Goal: Task Accomplishment & Management: Manage account settings

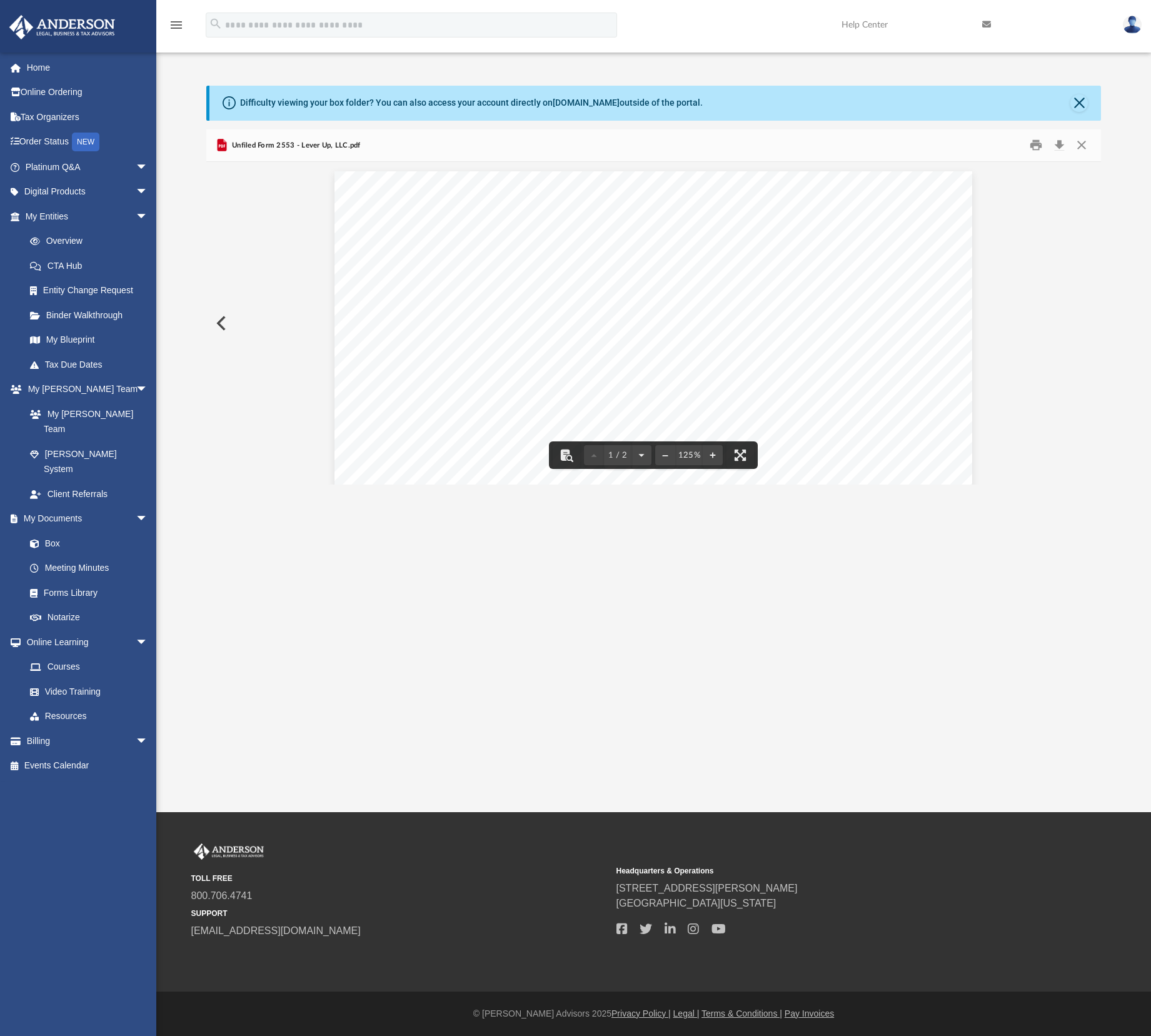
scroll to position [274, 884]
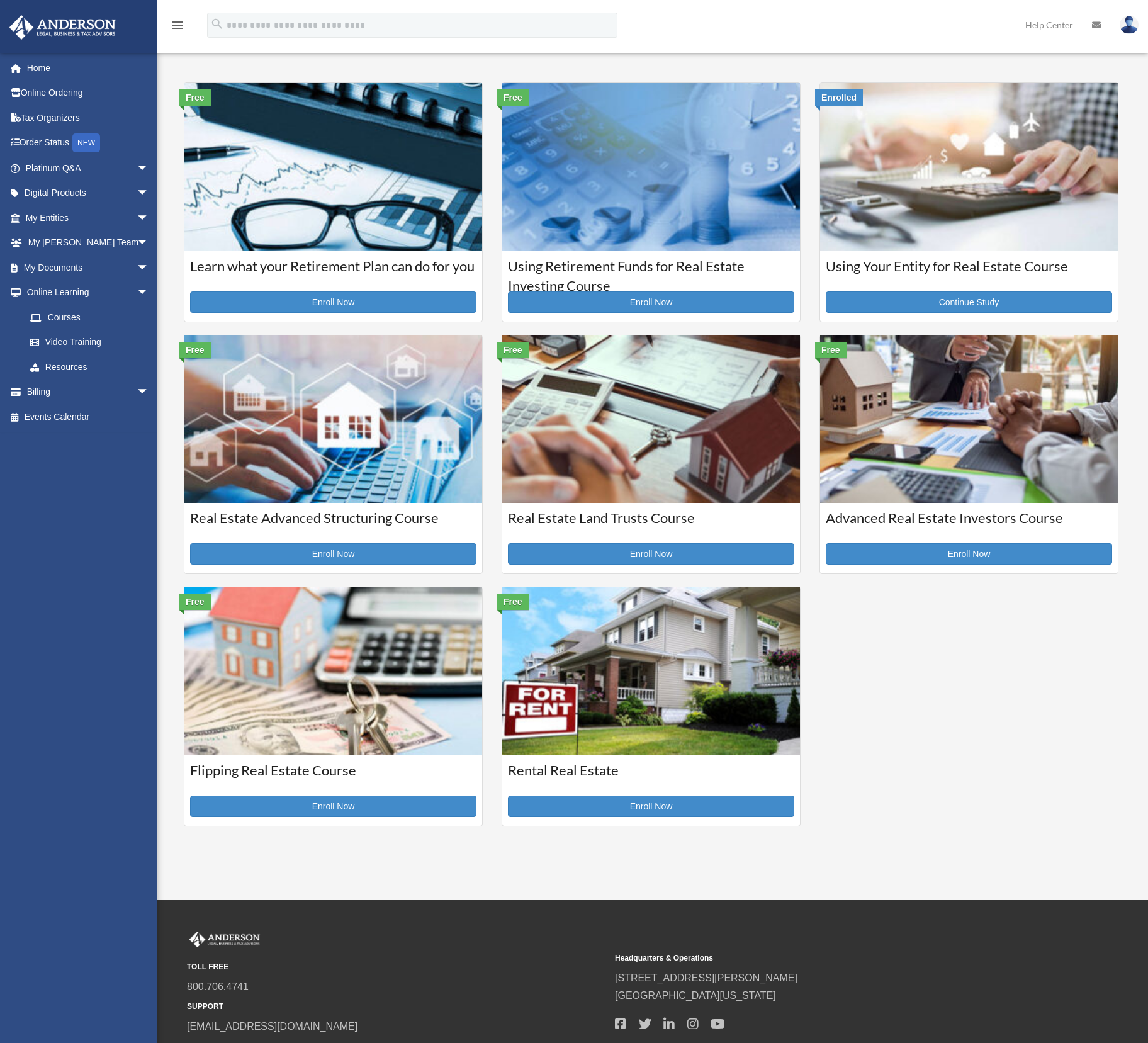
click at [82, 72] on link "Home" at bounding box center [88, 68] width 159 height 25
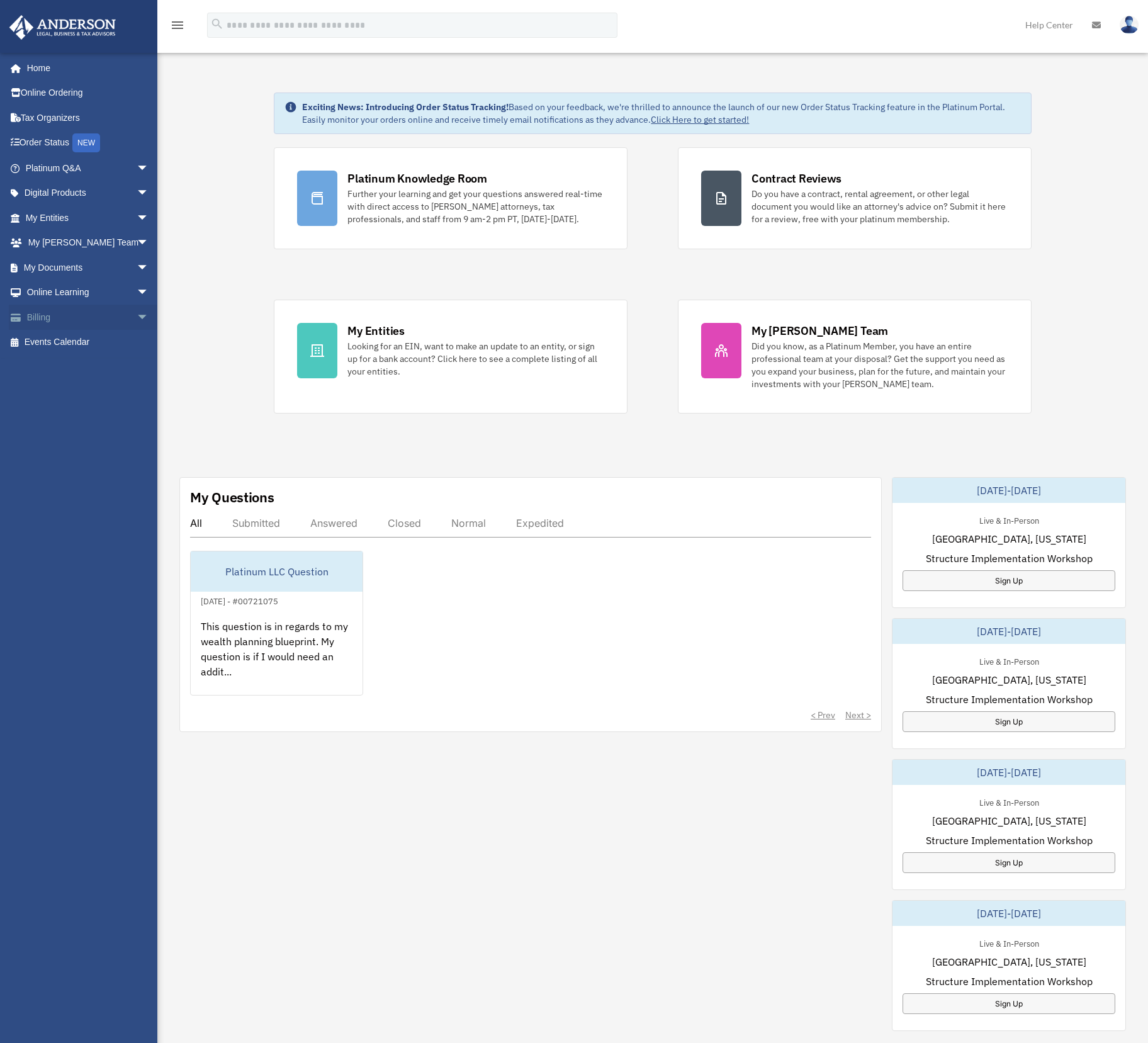
click at [138, 312] on span "arrow_drop_down" at bounding box center [150, 318] width 25 height 26
click at [82, 390] on link "Manage Payments" at bounding box center [93, 393] width 150 height 25
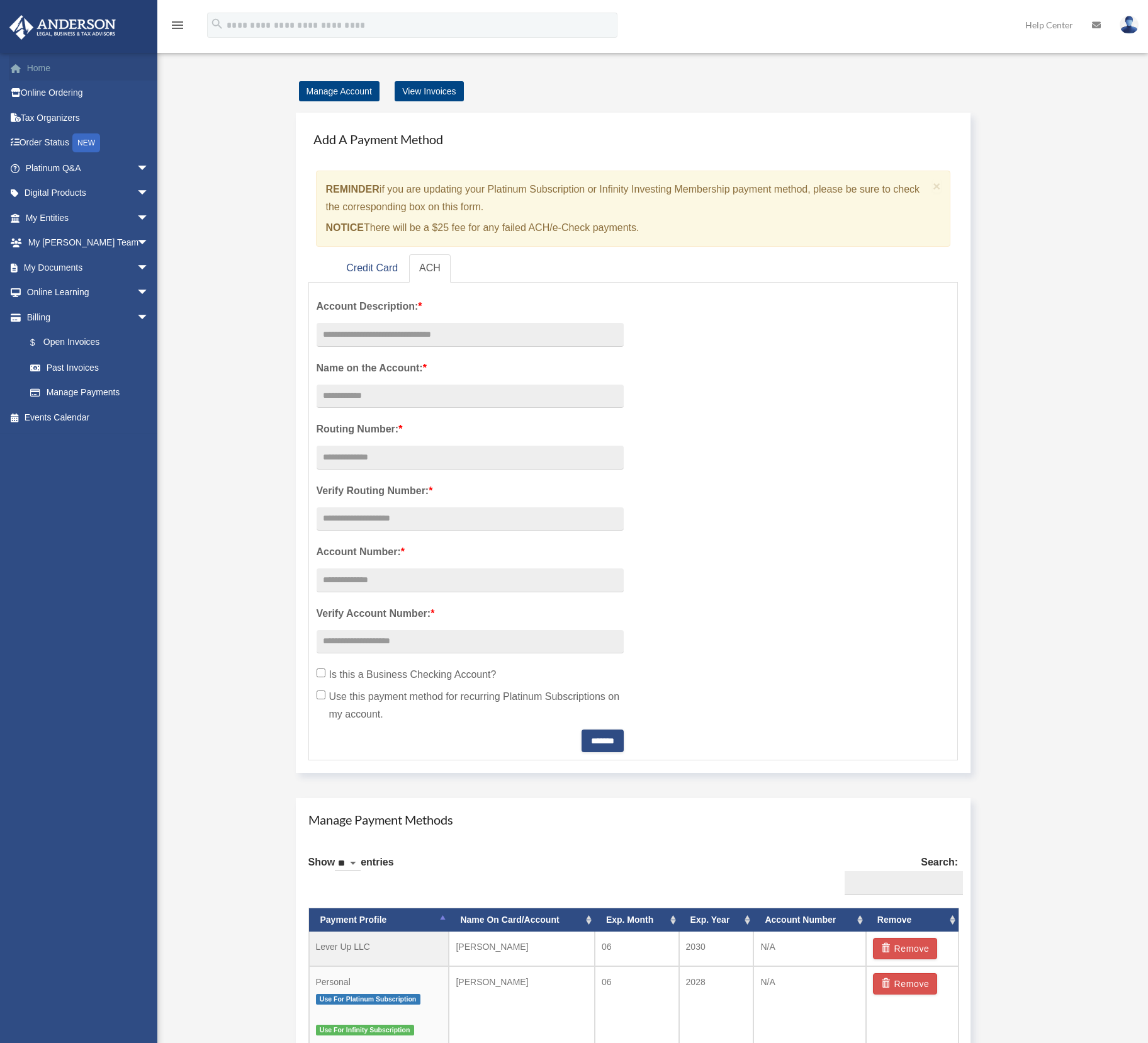
click at [53, 72] on link "Home" at bounding box center [88, 68] width 159 height 25
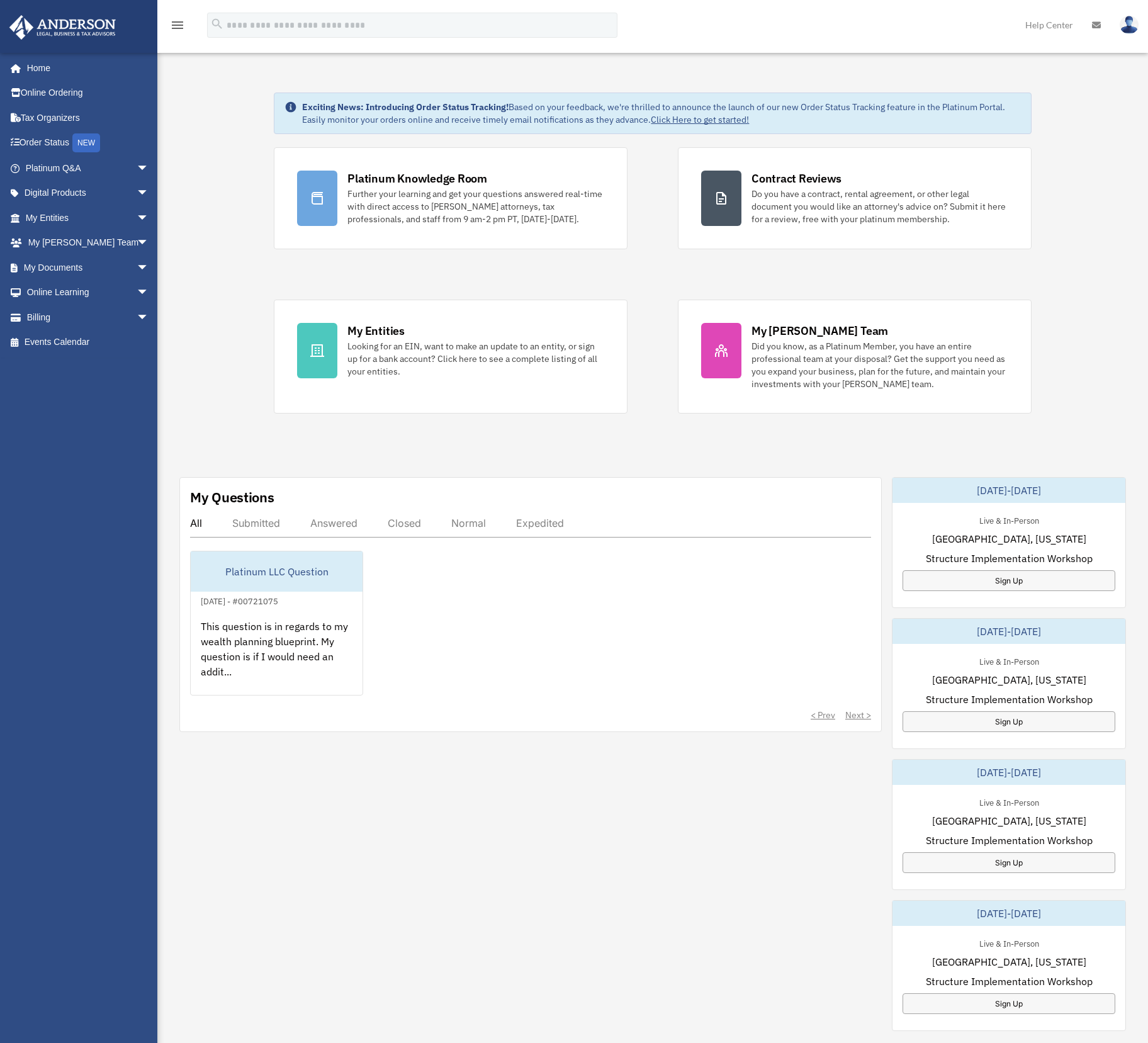
click at [1129, 20] on img at bounding box center [1129, 24] width 19 height 19
click at [892, 109] on link "Logout" at bounding box center [940, 110] width 126 height 26
